Goal: Task Accomplishment & Management: Use online tool/utility

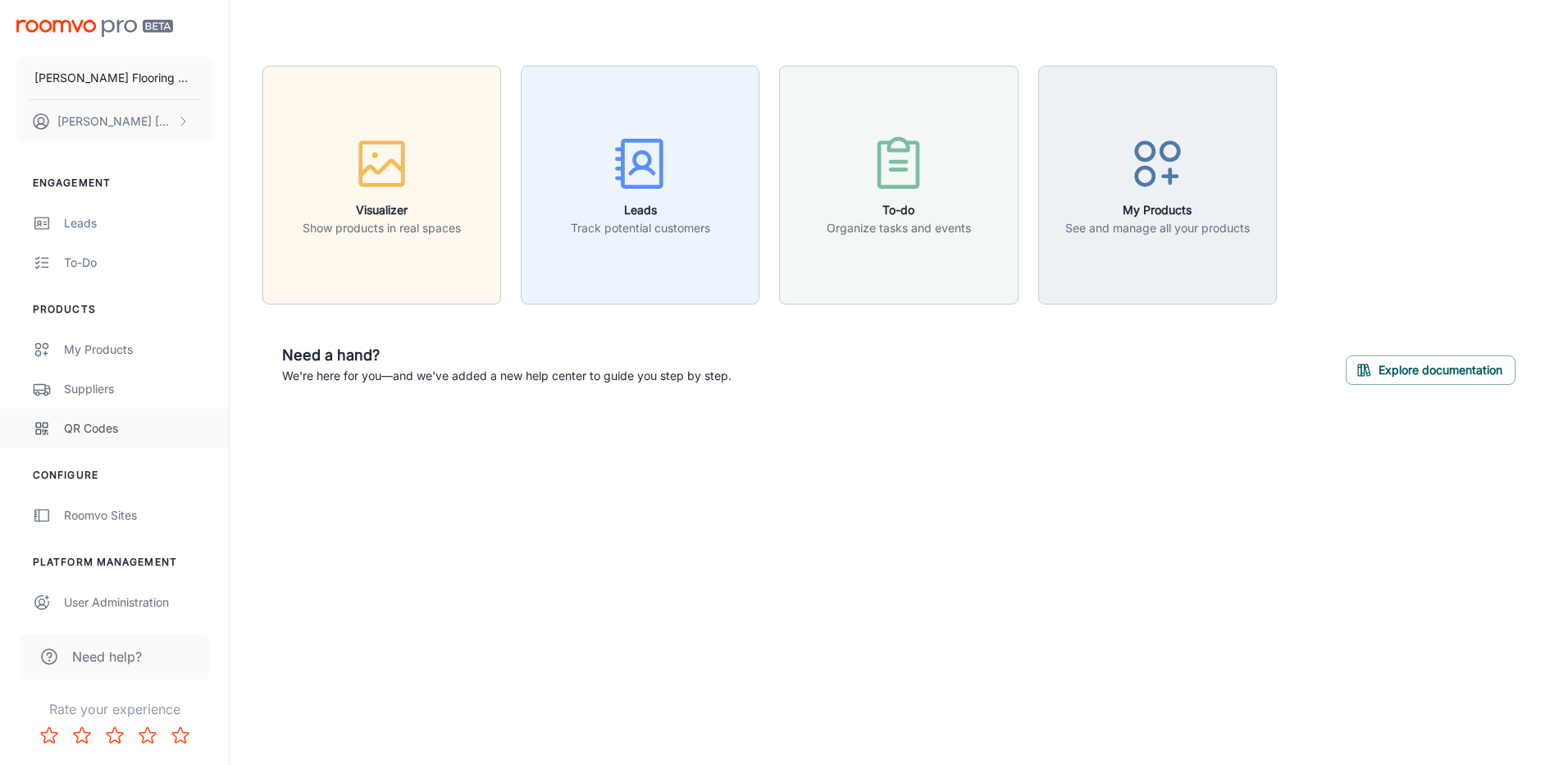
click at [75, 424] on div "QR Codes" at bounding box center [138, 428] width 148 height 18
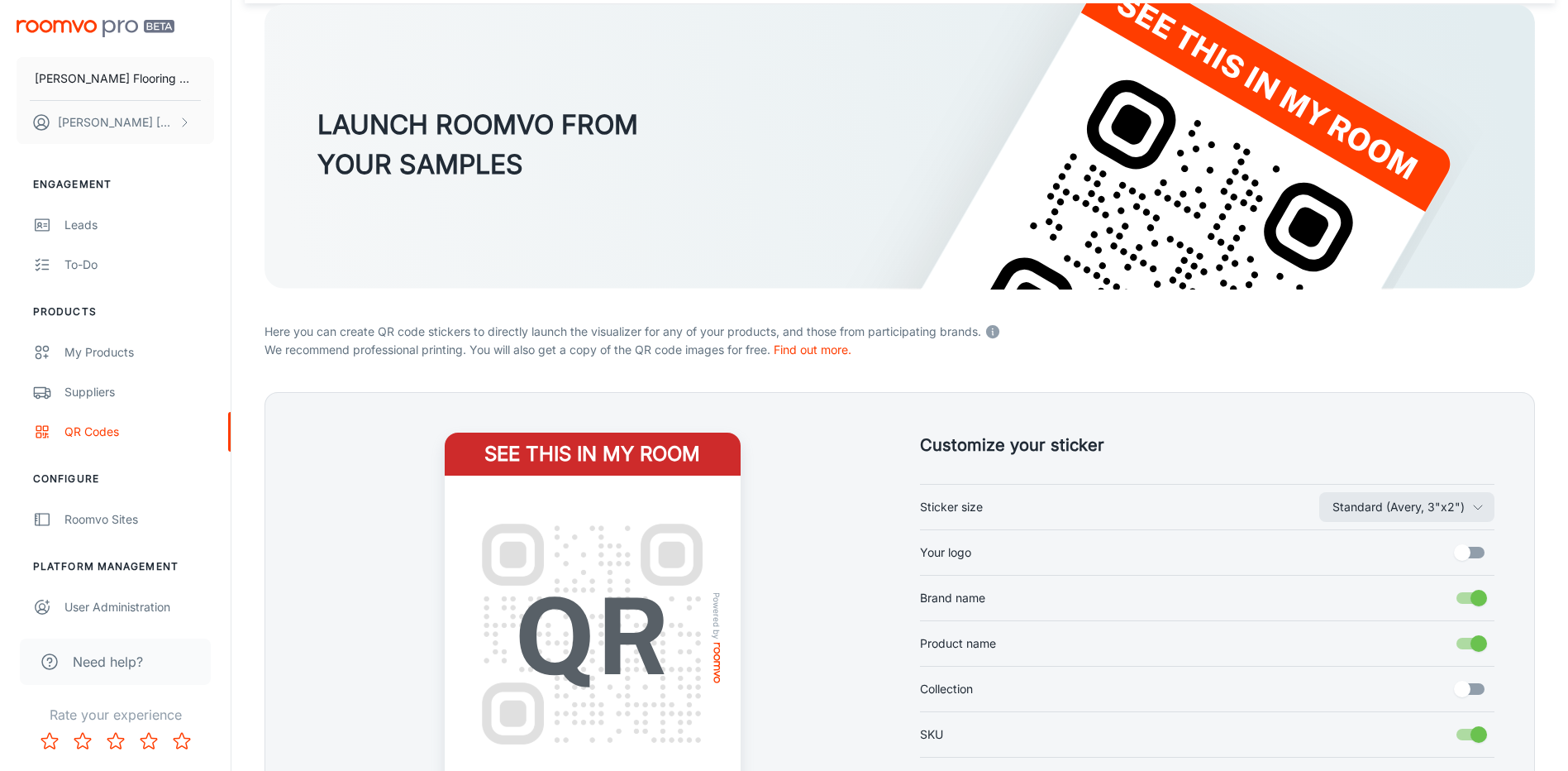
scroll to position [318, 0]
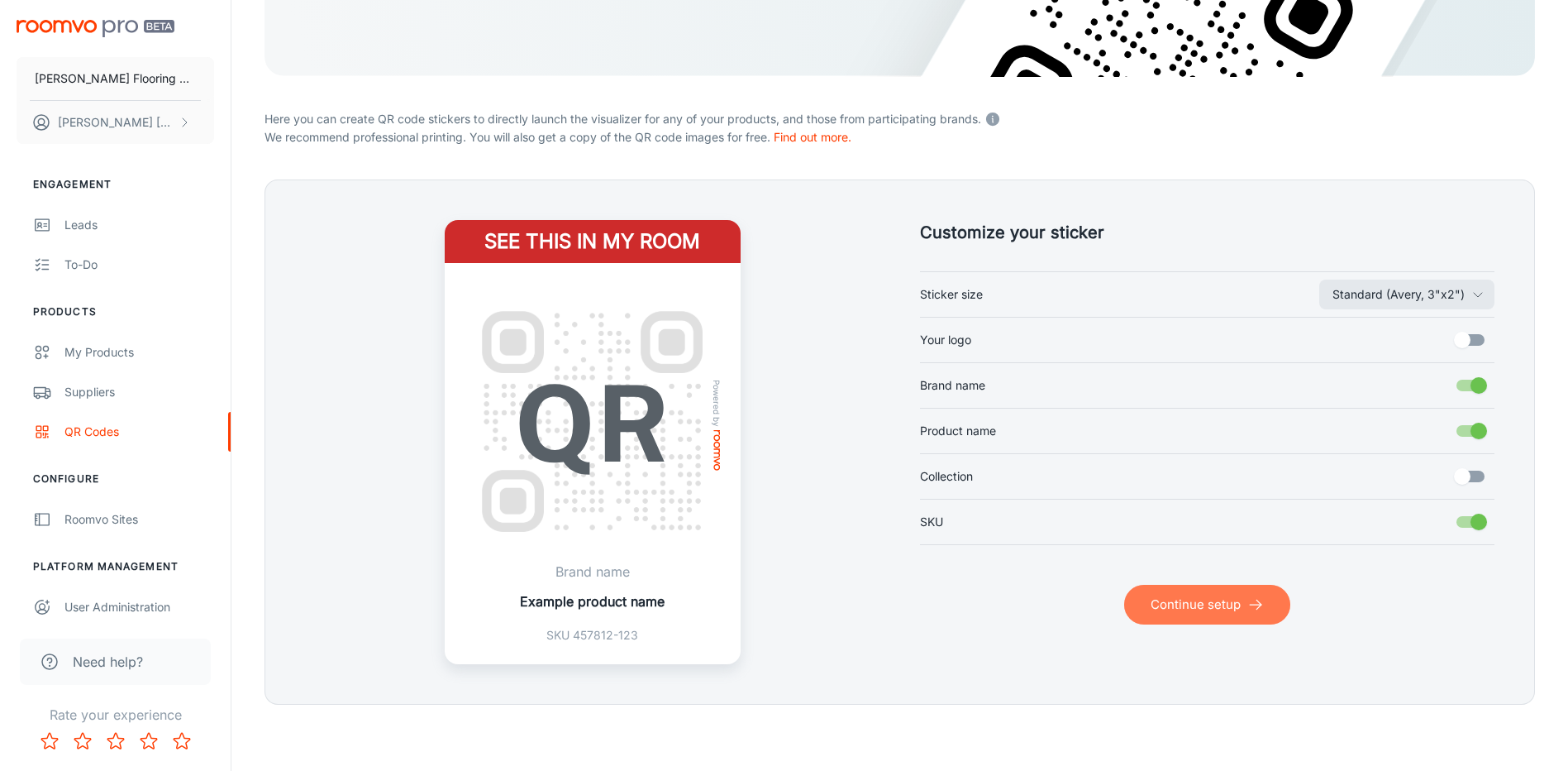
click at [1200, 604] on button "Continue setup" at bounding box center [1207, 605] width 166 height 39
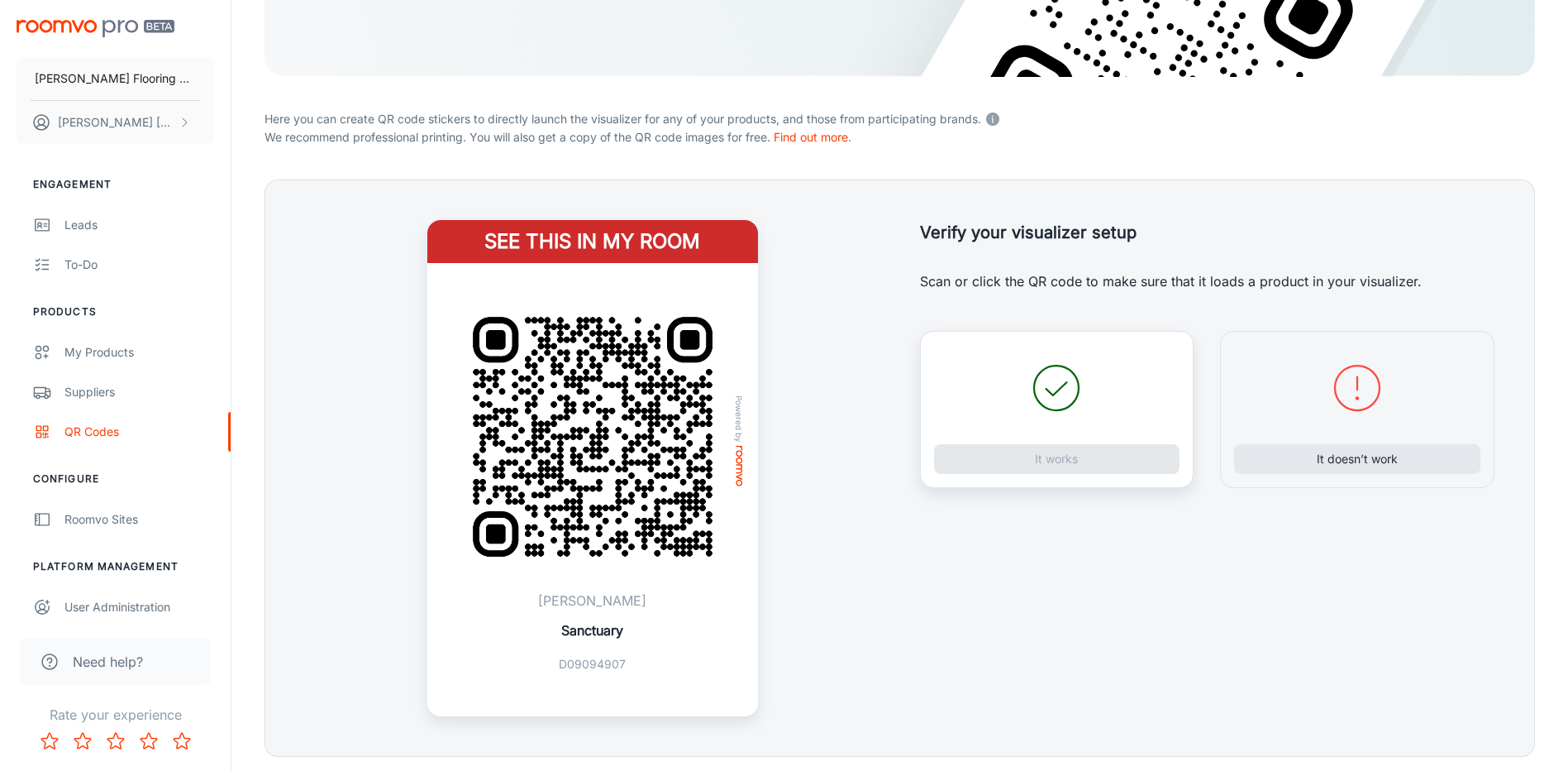
click at [899, 598] on div "Verify your visualizer setup Verify your setup Scan or click the QR code to mak…" at bounding box center [1188, 448] width 615 height 536
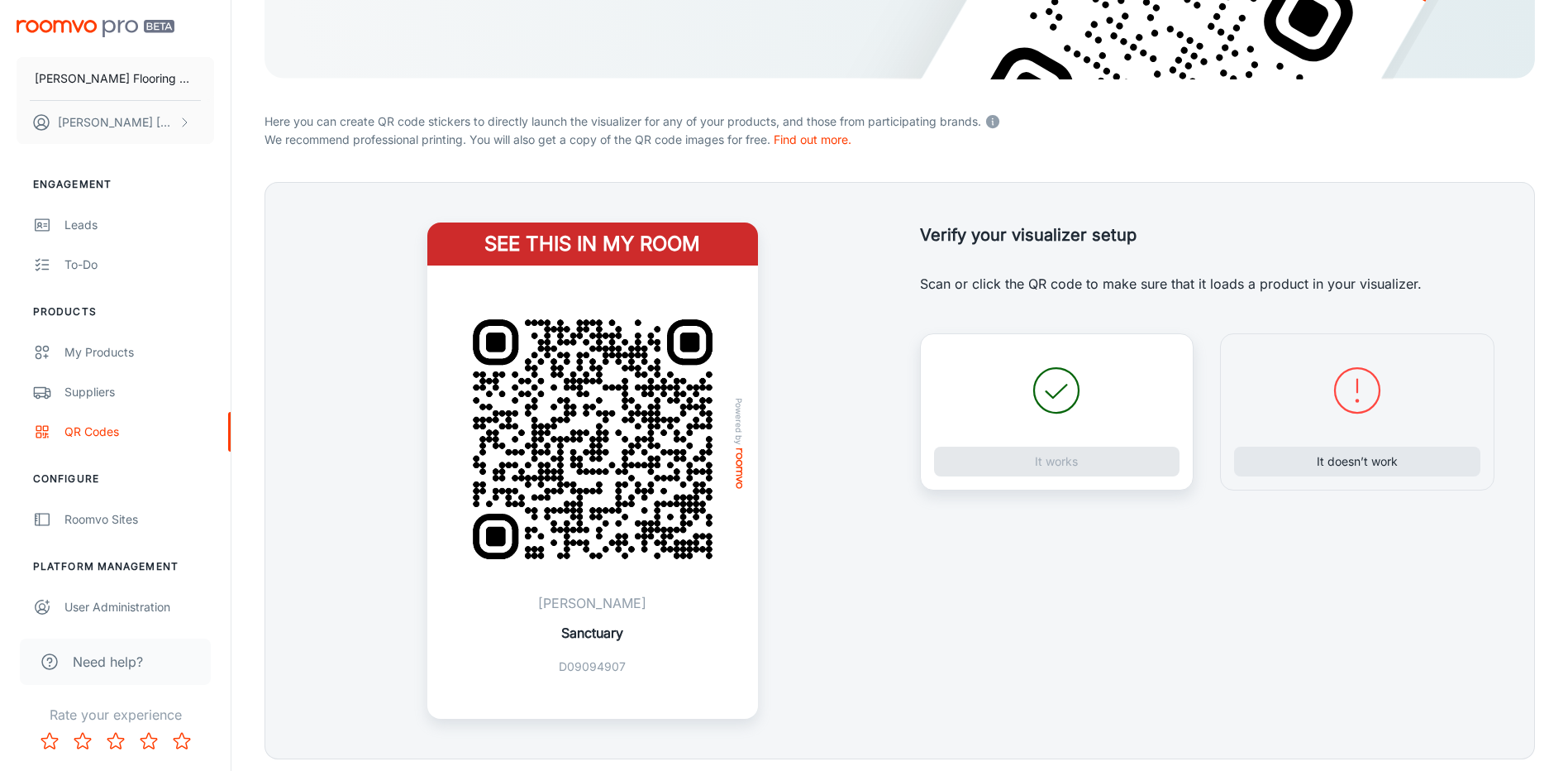
scroll to position [287, 0]
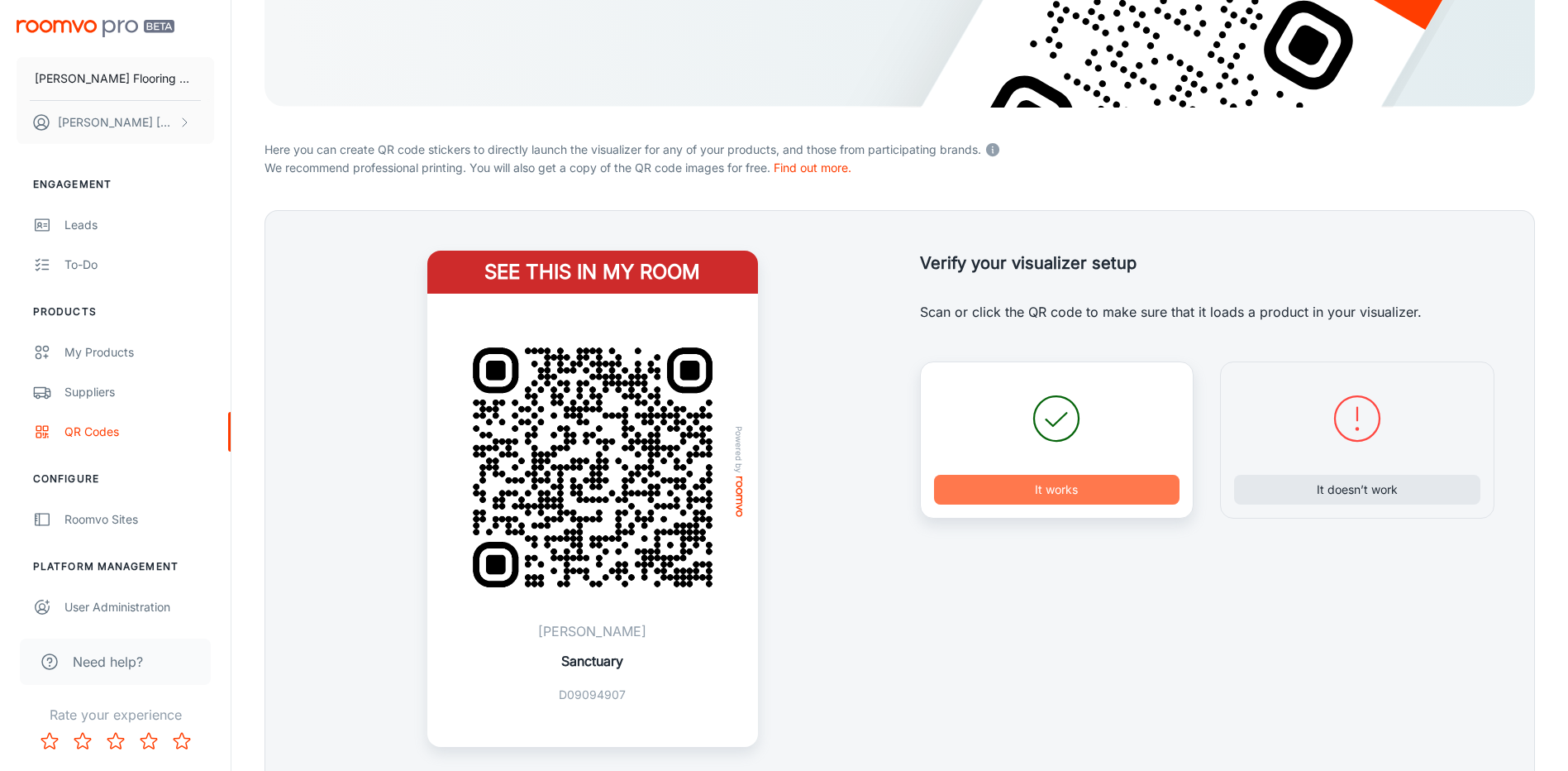
click at [1053, 496] on button "It works" at bounding box center [1057, 489] width 246 height 30
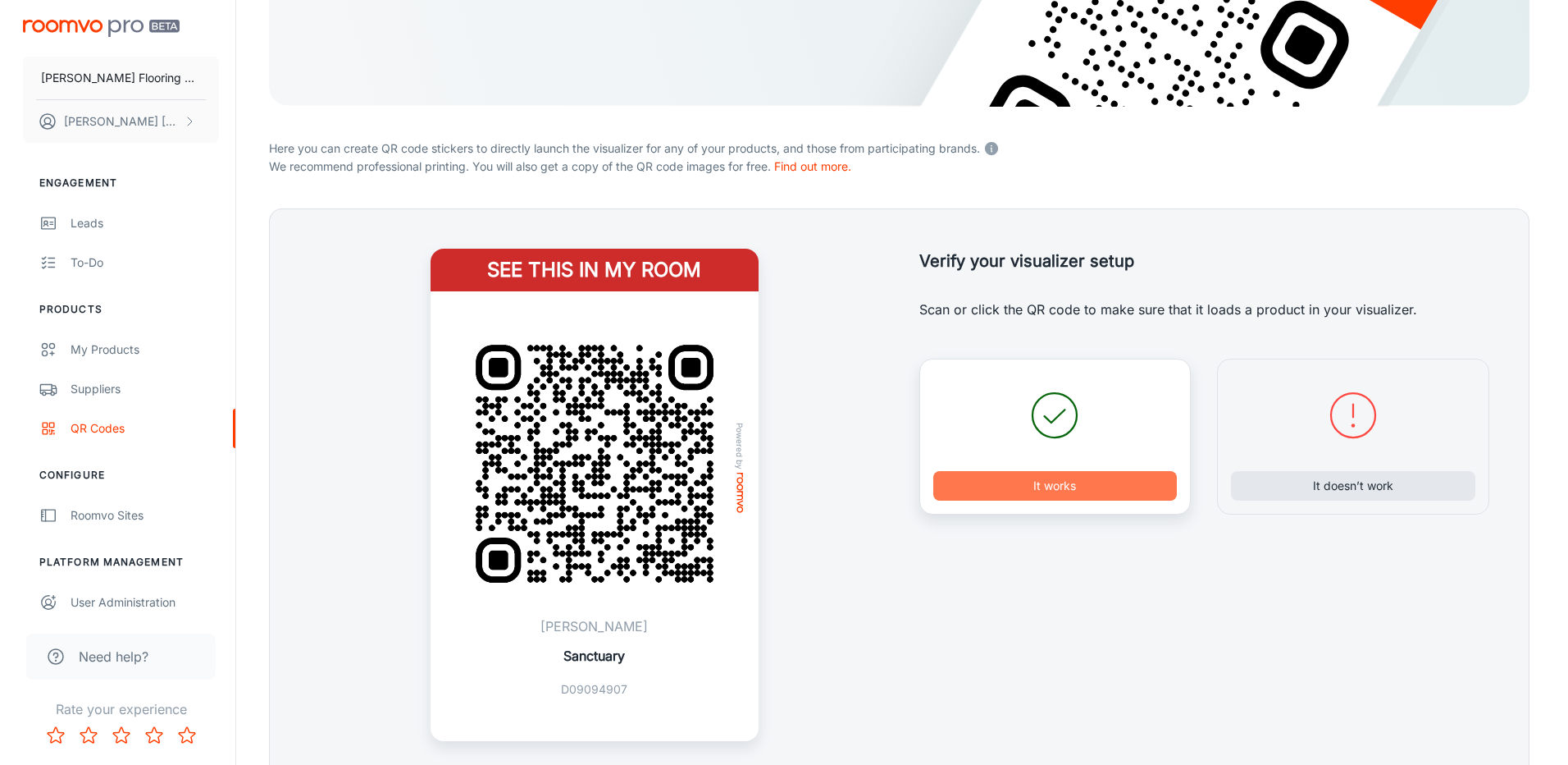
scroll to position [0, 0]
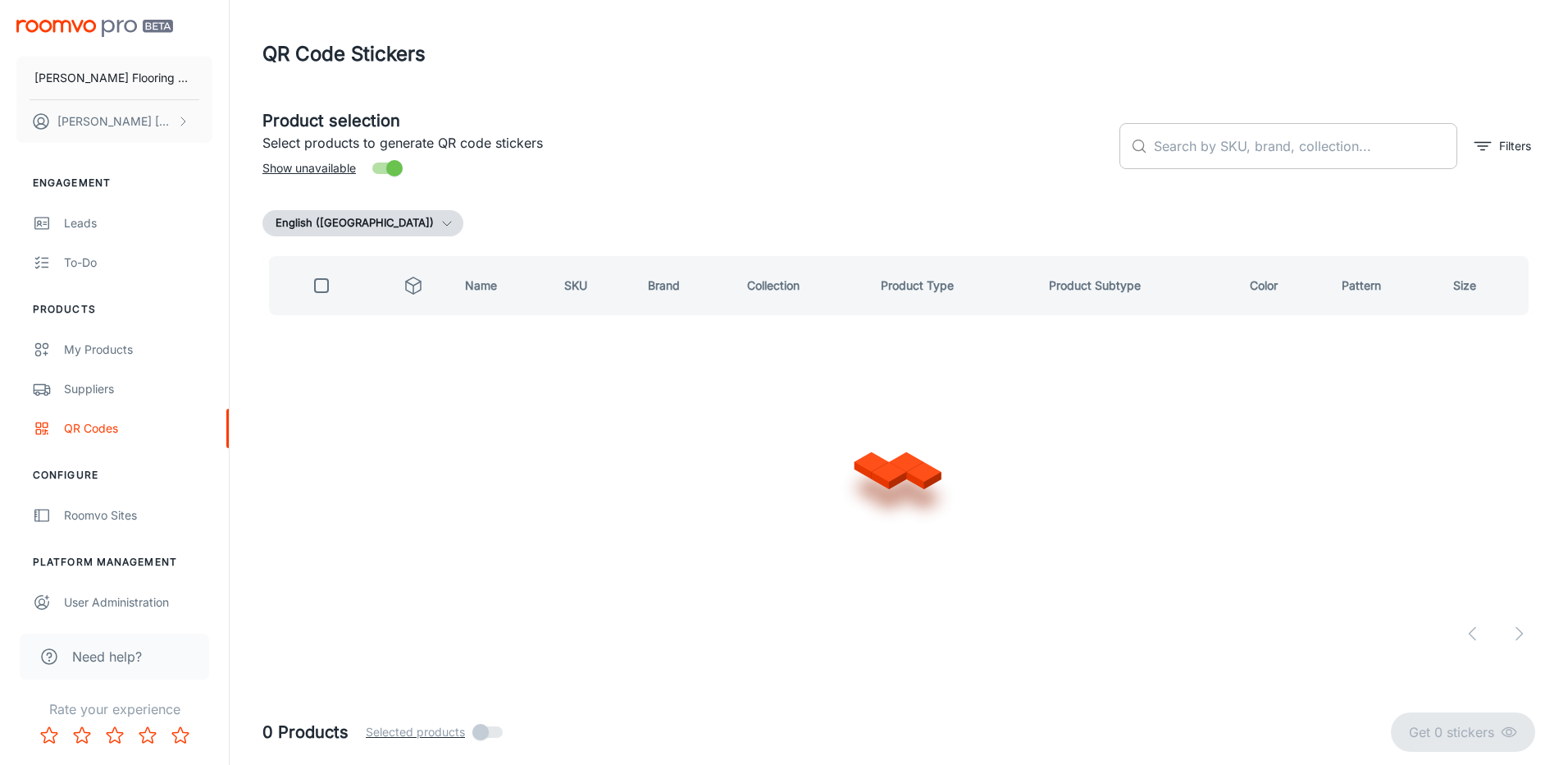
click at [1203, 144] on input "text" at bounding box center [1306, 145] width 304 height 46
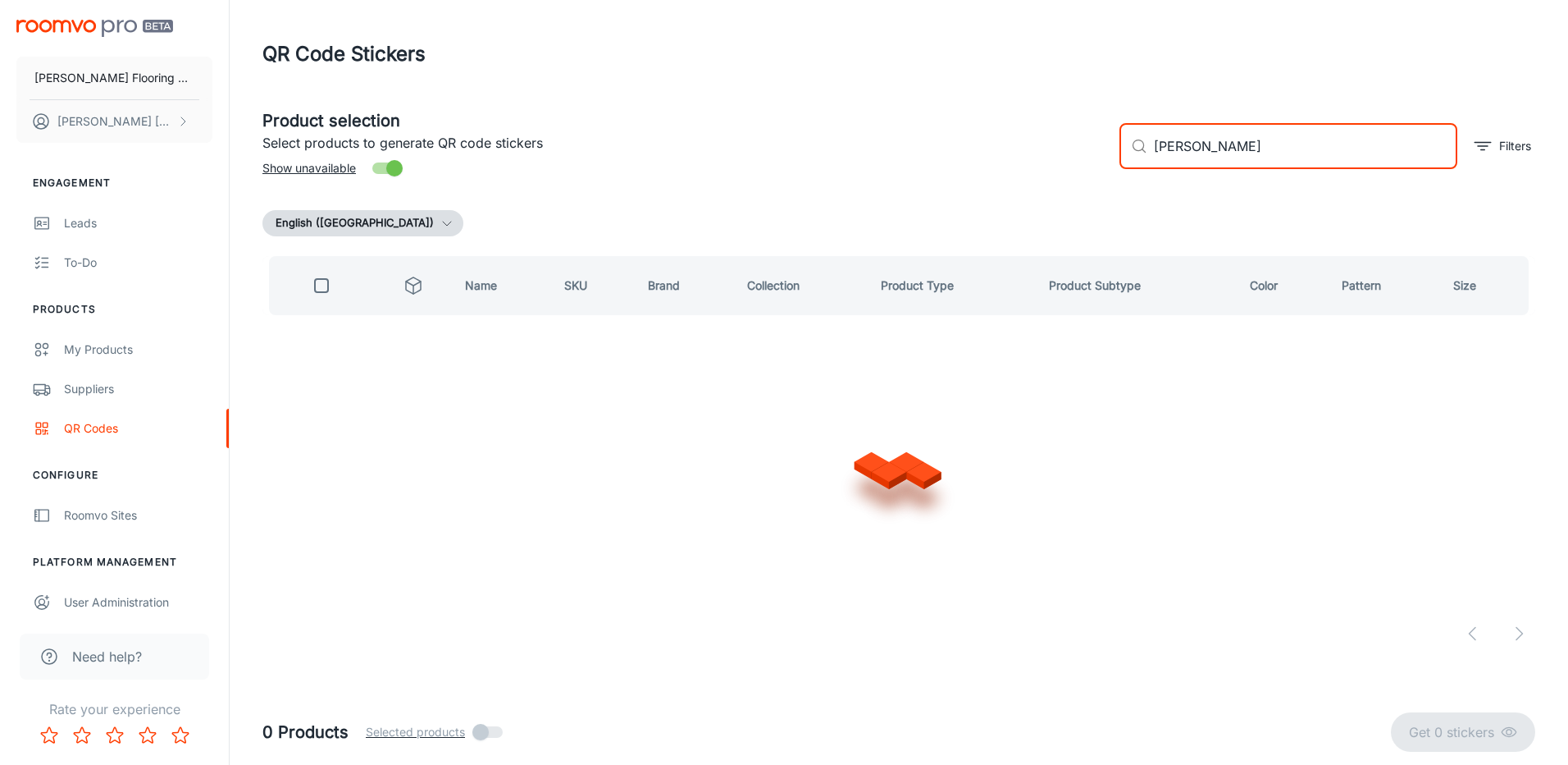
type input "[PERSON_NAME]"
checkbox input "true"
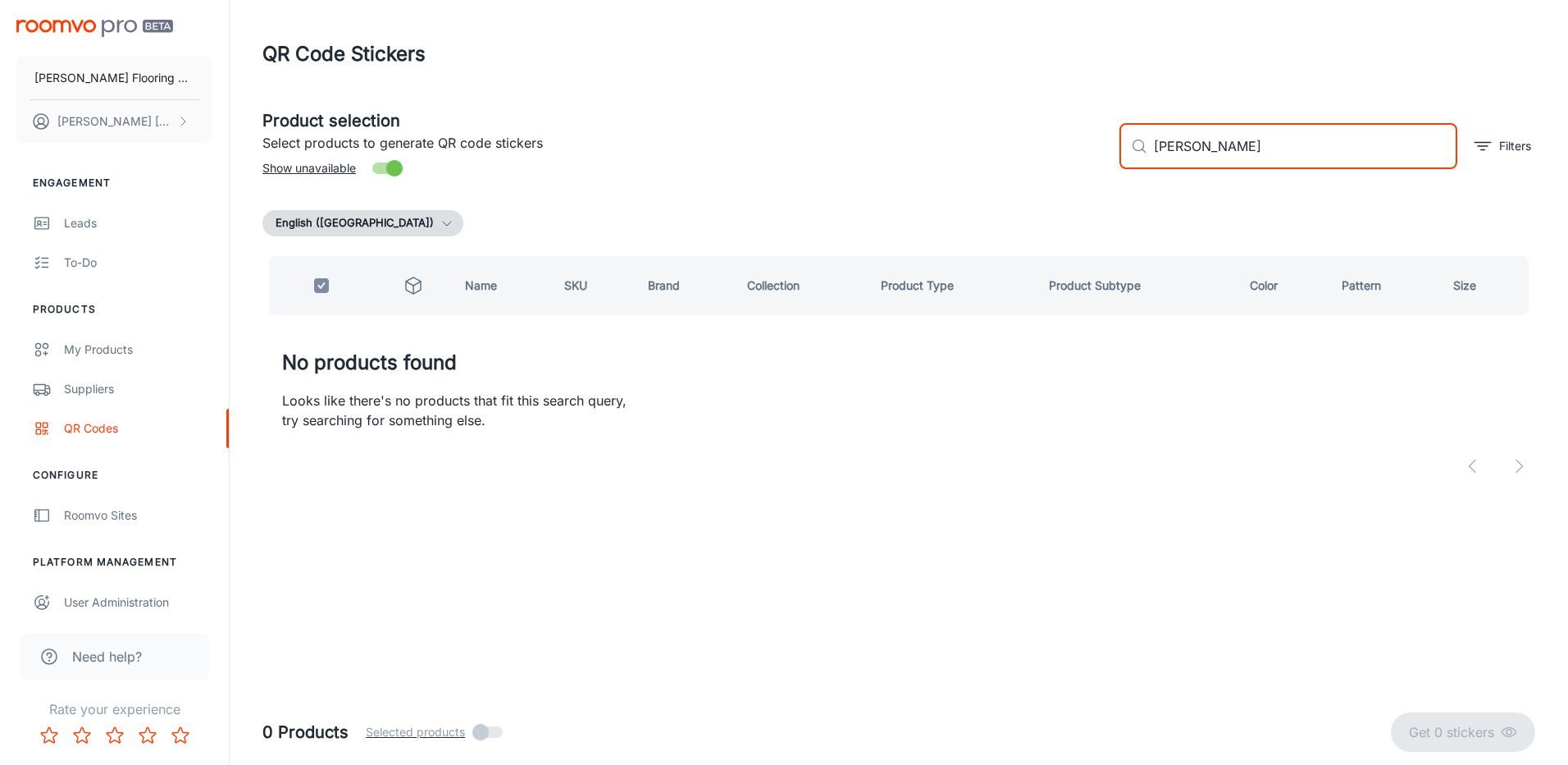
drag, startPoint x: 1191, startPoint y: 141, endPoint x: 1133, endPoint y: 169, distance: 64.4
click at [1133, 169] on div "​ [PERSON_NAME] ​ Filters" at bounding box center [1321, 139] width 429 height 89
